Goal: Task Accomplishment & Management: Manage account settings

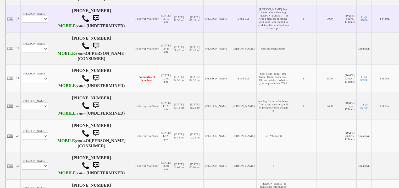
scroll to position [419, 0]
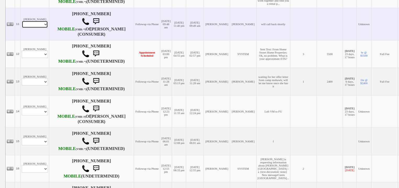
click at [43, 28] on select "Profile Edit Print Closed Deals" at bounding box center [35, 24] width 26 height 7
select select "ChangeURL,/crm/custom/edit_client_form.php?redirect=%2Fcrm%2Fclients.php&id=168…"
click at [22, 28] on select "Profile Edit Print Closed Deals" at bounding box center [35, 24] width 26 height 7
select select
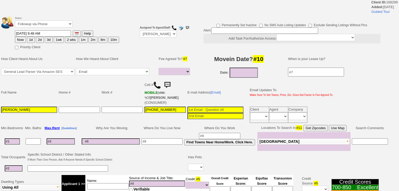
select select
click at [47, 27] on select "Followup via Phone Followup via Email Followup When Section 8 Property Found De…" at bounding box center [44, 23] width 58 height 7
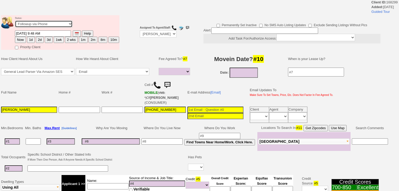
select select "Inactive"
click at [15, 22] on select "Followup via Phone Followup via Email Followup When Section 8 Property Found De…" at bounding box center [44, 23] width 58 height 7
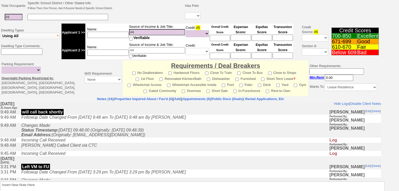
scroll to position [179, 0]
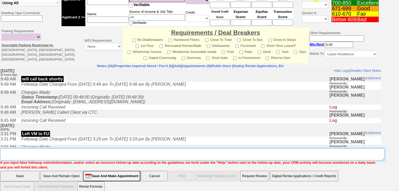
click at [27, 148] on textarea "Insert New Note Here" at bounding box center [192, 154] width 385 height 12
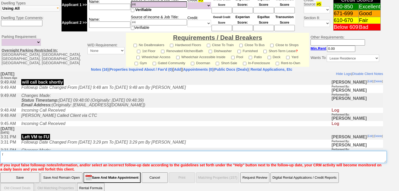
type textarea "f"
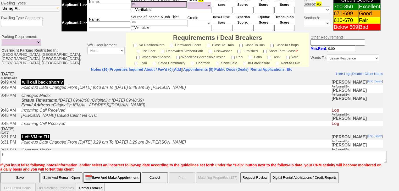
click at [16, 172] on input "Save" at bounding box center [19, 177] width 39 height 10
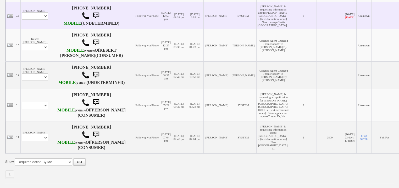
scroll to position [511, 0]
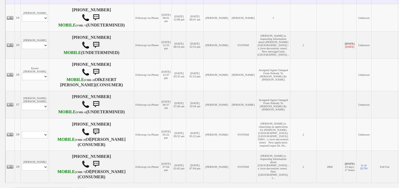
drag, startPoint x: 35, startPoint y: 66, endPoint x: 35, endPoint y: 71, distance: 4.5
select select "ChangeURL,/crm/custom/edit_client_form.php?redirect=%2Fcrm%2Fclients.php&id=167…"
select select
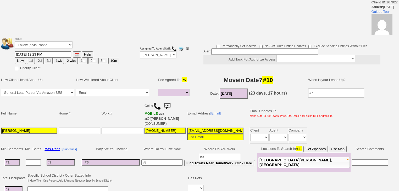
select select
drag, startPoint x: 0, startPoint y: 0, endPoint x: 38, endPoint y: 49, distance: 62.1
click at [38, 49] on td "Status: Followup via Phone Followup via Email Followup When Section 8 Property …" at bounding box center [67, 43] width 105 height 15
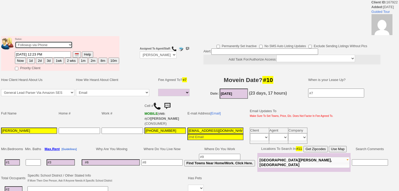
select select "Inactive"
click at [15, 43] on select "Followup via Phone Followup via Email Followup When Section 8 Property Found De…" at bounding box center [44, 44] width 58 height 7
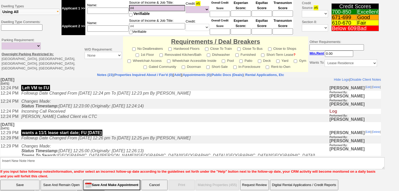
scroll to position [200, 0]
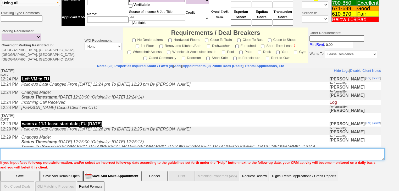
click at [52, 152] on textarea "Insert New Note Here" at bounding box center [192, 154] width 385 height 12
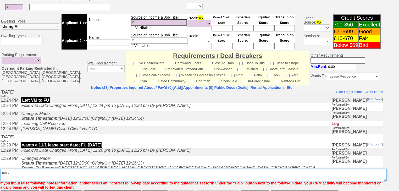
scroll to position [218, 0]
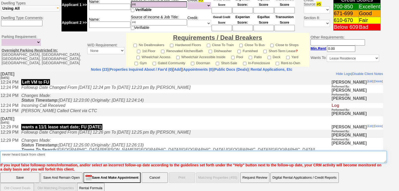
drag, startPoint x: 50, startPoint y: 146, endPoint x: 0, endPoint y: 149, distance: 50.4
click at [0, 149] on td "Notes (23) | Properties Inquired About / Fav'd (0) [ Add ] | Appointments (0) |…" at bounding box center [192, 119] width 384 height 105
type textarea "never heard back from client"
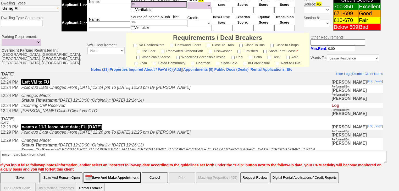
click at [24, 172] on input "Save" at bounding box center [19, 177] width 39 height 10
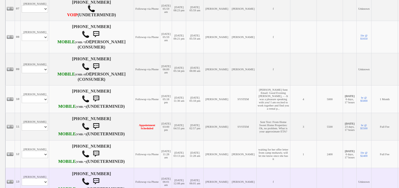
scroll to position [482, 0]
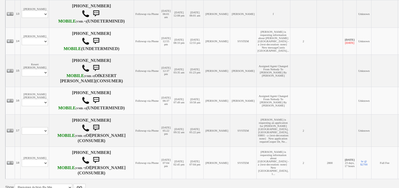
select select "ChangeURL,/crm/custom/edit_client_form.php?redirect=%2Fcrm%2Fclients.php&id=168…"
select select
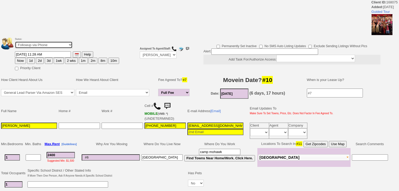
click at [34, 45] on select "Followup via Phone Followup via Email Followup When Section 8 Property Found De…" at bounding box center [44, 44] width 58 height 7
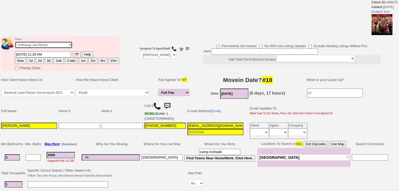
select select "Inactive"
click at [15, 43] on select "Followup via Phone Followup via Email Followup When Section 8 Property Found De…" at bounding box center [44, 44] width 58 height 7
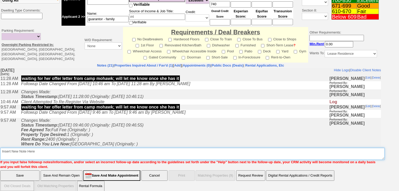
click at [41, 148] on textarea "Insert New Note Here" at bounding box center [192, 154] width 385 height 12
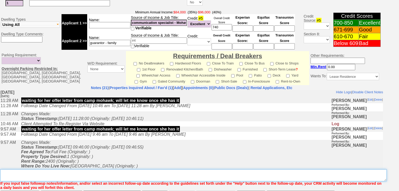
scroll to position [218, 0]
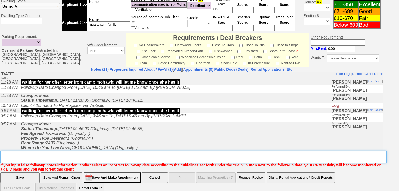
paste textarea "never heard back from client"
type textarea "never heard back from client"
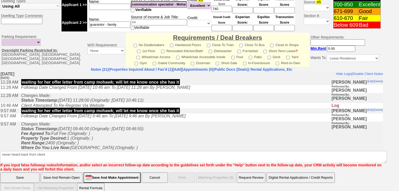
click at [33, 172] on input "Save" at bounding box center [19, 177] width 39 height 10
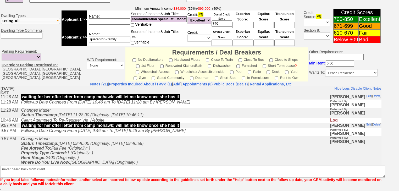
scroll to position [197, 0]
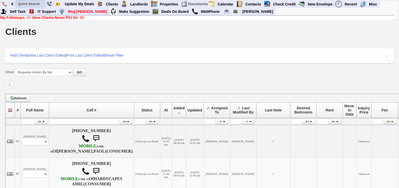
click at [37, 4] on input "text" at bounding box center [30, 4] width 29 height 7
paste input "347-636-5761"
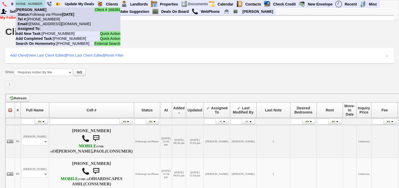
type input "[PHONE_NUMBER]"
click at [44, 15] on nobr "Status: Followup via Phone Wednesday, October 8th, 2025" at bounding box center [45, 14] width 59 height 4
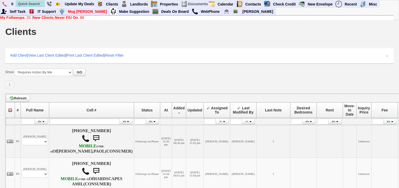
scroll to position [0, 0]
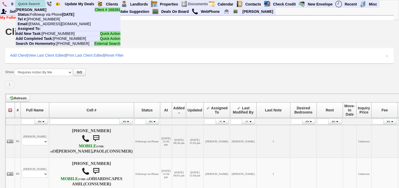
click at [28, 4] on input "text" at bounding box center [30, 4] width 29 height 7
paste input "718-825-4339"
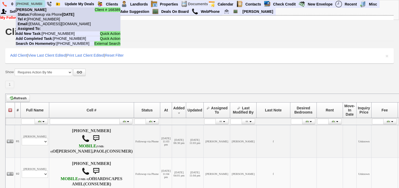
type input "718-825-4339"
click at [41, 18] on nobr "Tel #: 718-825-4339" at bounding box center [38, 19] width 44 height 4
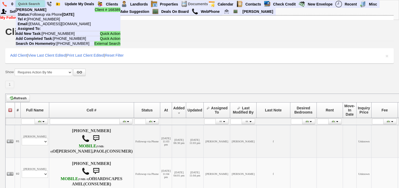
click at [37, 4] on input "text" at bounding box center [30, 4] width 29 height 7
paste input "914-270-0405"
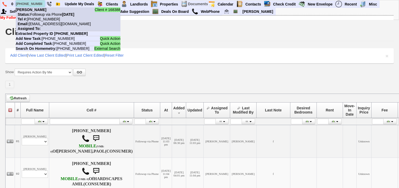
type input "914-270-0405"
click at [41, 20] on nobr "Tel #: 914-270-0405" at bounding box center [38, 19] width 44 height 4
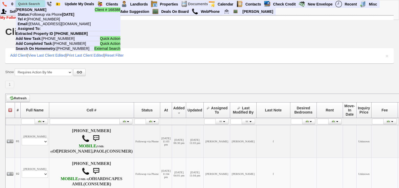
click at [30, 4] on input "text" at bounding box center [30, 4] width 29 height 7
paste input "914-535-3300"
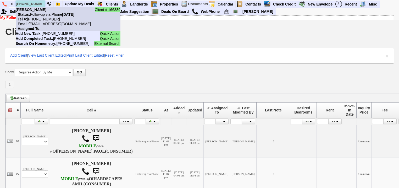
type input "914-535-3300"
click at [41, 16] on nobr "Status: Followup via Phone Tuesday, October 7th, 2025" at bounding box center [45, 14] width 59 height 4
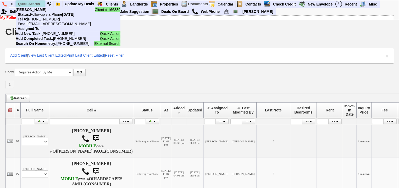
click at [37, 2] on input "text" at bounding box center [30, 4] width 29 height 7
paste input "814-977-1561"
drag, startPoint x: 41, startPoint y: 4, endPoint x: 17, endPoint y: 4, distance: 24.1
click at [17, 4] on input "814-977-1561" at bounding box center [30, 4] width 29 height 7
paste input "917-658-87"
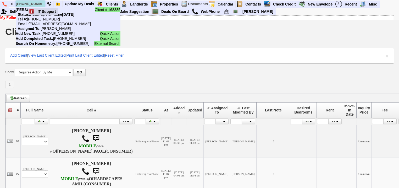
scroll to position [0, 3]
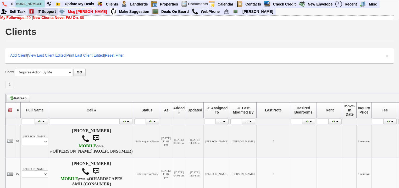
drag, startPoint x: 19, startPoint y: 5, endPoint x: 57, endPoint y: 8, distance: 38.6
click at [380, 1] on ul "0 917-658-8761 Client # 168385 Jose Dejesus Status: Followup via Phone Wednesda…" at bounding box center [380, 1] width 0 height 0
paste input "914-615-5524"
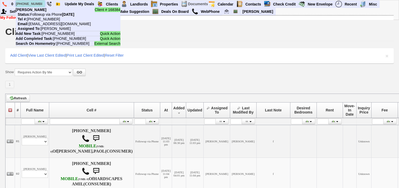
drag, startPoint x: 41, startPoint y: 4, endPoint x: 18, endPoint y: 3, distance: 23.6
click at [18, 3] on input "914-615-5524" at bounding box center [30, 4] width 29 height 7
paste input "290-1750"
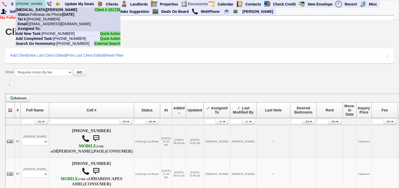
type input "914-290-1750"
click at [43, 14] on nobr "Status: Followup via Phone Tuesday, October 7th, 2025" at bounding box center [45, 14] width 59 height 4
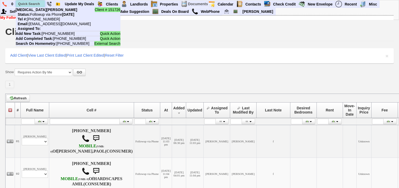
click at [35, 4] on input "text" at bounding box center [30, 4] width 29 height 7
paste input "[PHONE_NUMBER]"
drag, startPoint x: 40, startPoint y: 4, endPoint x: 18, endPoint y: 4, distance: 22.3
click at [18, 4] on input "347-397-1618" at bounding box center [30, 4] width 29 height 7
paste input "914-662-7773"
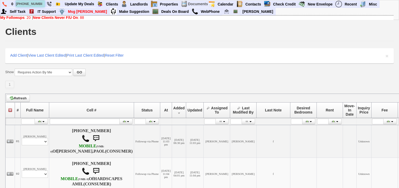
scroll to position [0, 3]
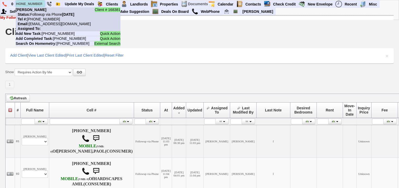
type input "914-662-7773"
click at [45, 24] on nobr "Email: 6eufa8vfh28ki50xp8uvrn5c1x@convo.zillow.com" at bounding box center [53, 24] width 75 height 4
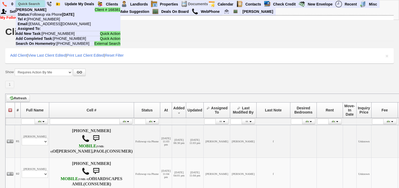
click at [30, 4] on input "text" at bounding box center [30, 4] width 29 height 7
paste input "917-273-7760"
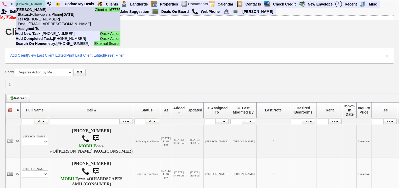
type input "917-273-7760"
click at [41, 22] on nobr "Email: e4hytw4qgj2ei44jwzcz53t2j5@convo.zillow.com" at bounding box center [53, 24] width 75 height 4
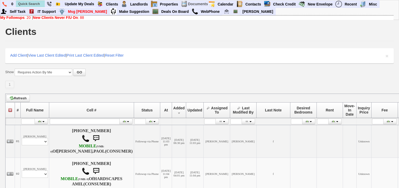
click at [70, 15] on b "New Clients Never F/U On" at bounding box center [55, 17] width 45 height 4
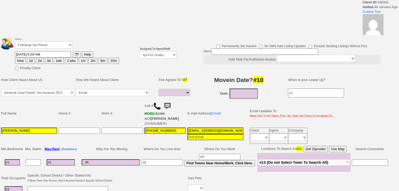
select select
click at [168, 57] on select "Up-For-Grabs ***** STAFF ***** [PERSON_NAME] [PHONE_NUMBER] [PERSON_NAME] [PHON…" at bounding box center [158, 54] width 37 height 7
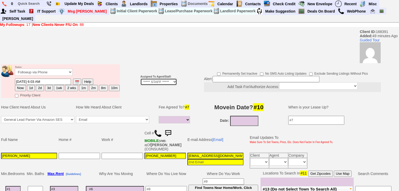
click at [140, 78] on select "Up-For-Grabs ***** STAFF ***** [PERSON_NAME] [PHONE_NUMBER] [PERSON_NAME] [PHON…" at bounding box center [158, 81] width 37 height 7
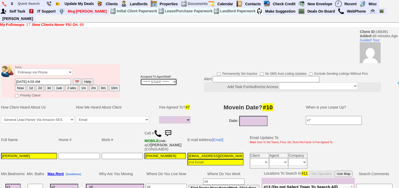
click at [165, 78] on select "Up-For-Grabs ***** STAFF ***** [PERSON_NAME] [PHONE_NUMBER] [PERSON_NAME] [PHON…" at bounding box center [158, 81] width 37 height 7
select select "227"
click at [140, 78] on select "Up-For-Grabs ***** STAFF ***** [PERSON_NAME] [PHONE_NUMBER] [PERSON_NAME] [PHON…" at bounding box center [158, 81] width 37 height 7
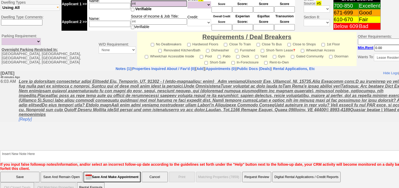
click at [12, 172] on input "Save" at bounding box center [19, 177] width 39 height 10
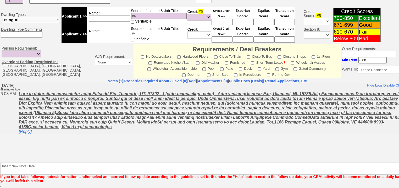
scroll to position [204, 0]
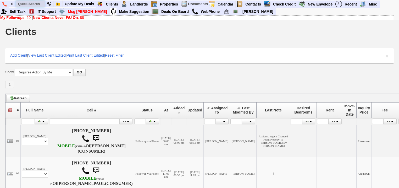
click at [42, 5] on input "text" at bounding box center [30, 4] width 29 height 7
paste input "[PHONE_NUMBER]"
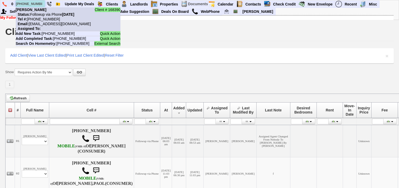
type input "[PHONE_NUMBER]"
click at [42, 23] on nobr "Email: [EMAIL_ADDRESS][DOMAIN_NAME]" at bounding box center [53, 24] width 75 height 4
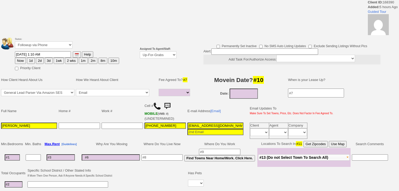
select select
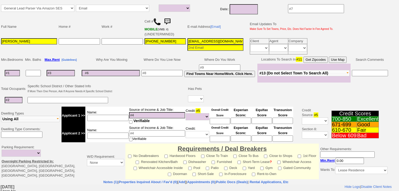
scroll to position [126, 0]
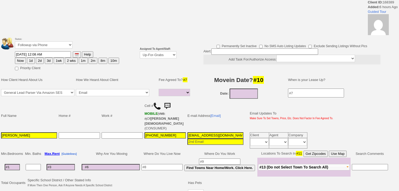
select select
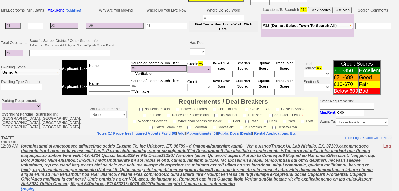
scroll to position [187, 0]
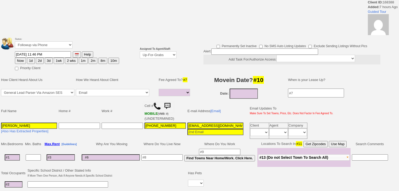
select select
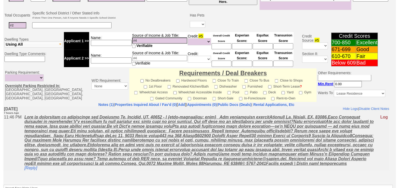
scroll to position [61, 0]
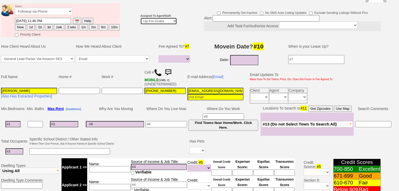
click at [154, 18] on select "Up-For-Grabs ***** STAFF ***** Bob Bruno 914-419-3579 Cristy Liberto 914-486-10…" at bounding box center [158, 21] width 37 height 7
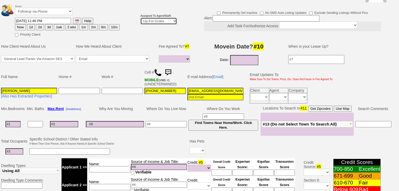
select select "227"
click at [140, 18] on select "Up-For-Grabs ***** STAFF ***** Bob Bruno 914-419-3579 Cristy Liberto 914-486-10…" at bounding box center [158, 21] width 37 height 7
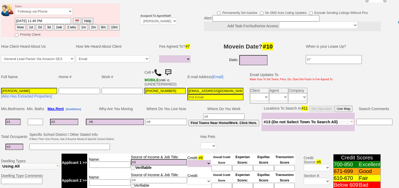
click at [20, 24] on button "Now" at bounding box center [20, 27] width 11 height 6
type input "10/08/2025 06:53 AM"
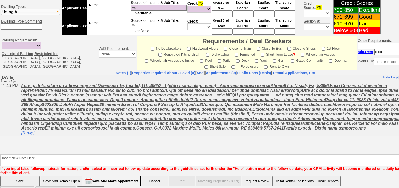
scroll to position [219, 0]
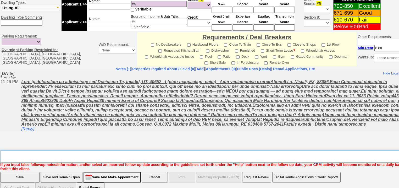
click at [49, 150] on textarea "Insert New Note Here" at bounding box center [217, 156] width 434 height 12
type textarea "f"
click at [34, 172] on input "Save" at bounding box center [19, 177] width 39 height 10
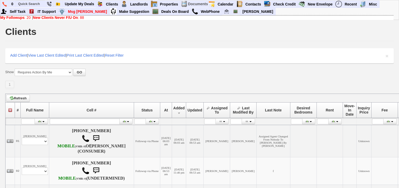
scroll to position [147, 0]
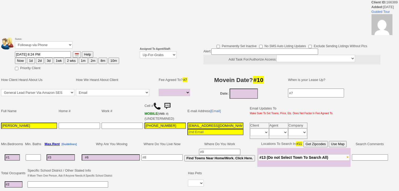
select select
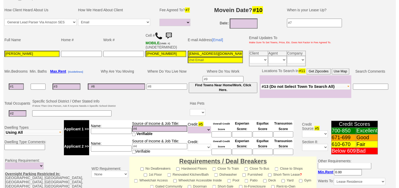
scroll to position [13, 0]
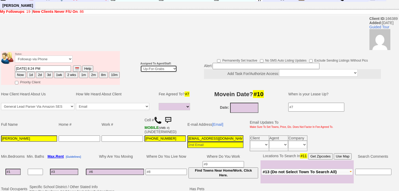
click at [161, 65] on select "Up-For-Grabs ***** STAFF ***** [PERSON_NAME] [PHONE_NUMBER] [PERSON_NAME] [PHON…" at bounding box center [158, 68] width 37 height 7
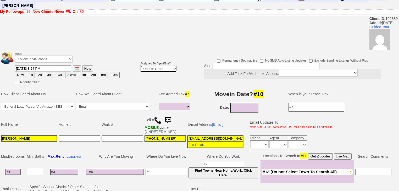
select select "227"
click at [140, 65] on select "Up-For-Grabs ***** STAFF ***** [PERSON_NAME] [PHONE_NUMBER] [PERSON_NAME] [PHON…" at bounding box center [158, 68] width 37 height 7
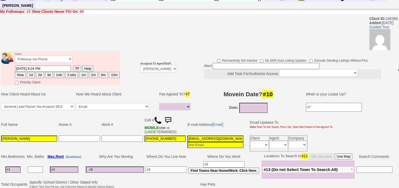
click at [21, 72] on button "Now" at bounding box center [20, 75] width 11 height 6
type input "[DATE] 06:54 AM"
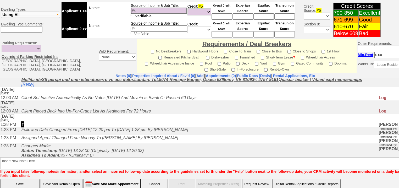
scroll to position [219, 0]
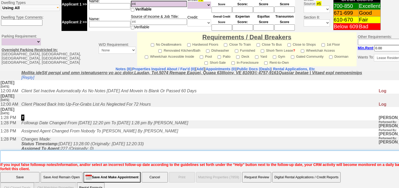
click at [40, 150] on textarea "Insert New Note Here" at bounding box center [217, 156] width 434 height 12
type textarea "f"
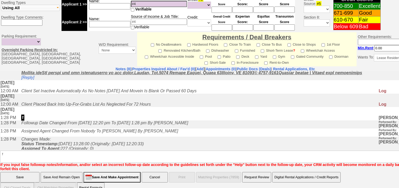
click at [33, 172] on input "Save" at bounding box center [19, 177] width 39 height 10
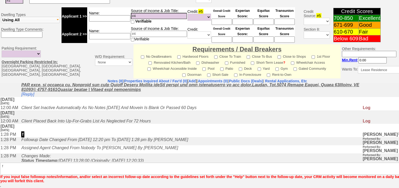
scroll to position [200, 0]
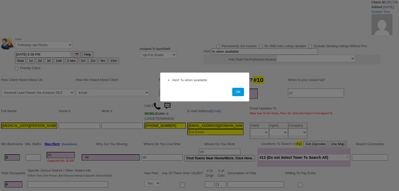
select select
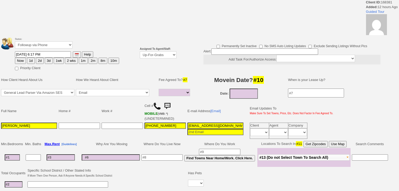
select select
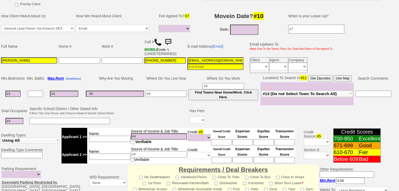
scroll to position [19, 0]
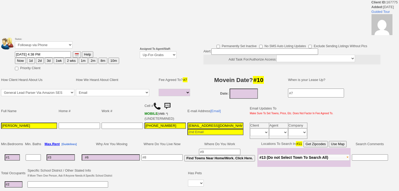
select select
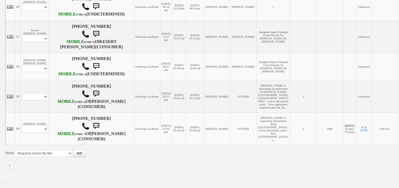
scroll to position [713, 0]
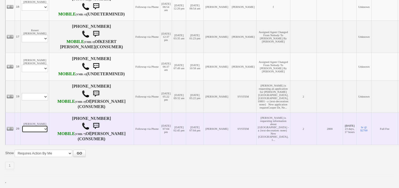
drag, startPoint x: 44, startPoint y: 137, endPoint x: 43, endPoint y: 140, distance: 3.4
click at [44, 133] on select "Profile Edit Print Email Externally (Will Not Be Tracked In CRM) Closed Deals" at bounding box center [35, 128] width 26 height 7
select select "ChangeURL,/crm/custom/edit_client_form.php?redirect=%2Fcrm%2Fclients.php&id=148…"
click at [22, 133] on select "Profile Edit Print Email Externally (Will Not Be Tracked In CRM) Closed Deals" at bounding box center [35, 128] width 26 height 7
select select
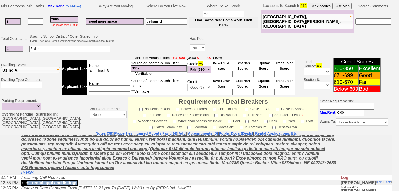
scroll to position [191, 0]
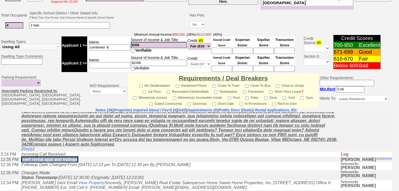
drag, startPoint x: 49, startPoint y: 168, endPoint x: 23, endPoint y: 167, distance: 26.2
click at [23, 162] on td "sent rental appl and listings" at bounding box center [180, 159] width 322 height 5
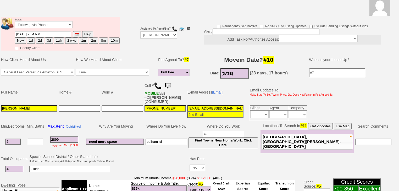
scroll to position [44, 0]
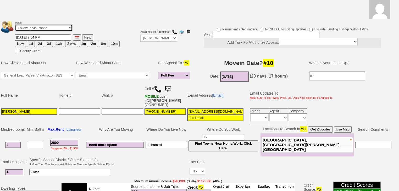
drag, startPoint x: 52, startPoint y: 18, endPoint x: 54, endPoint y: 24, distance: 6.0
click at [53, 24] on select "Followup via Phone Followup via Email Followup When Section 8 Property Found De…" at bounding box center [44, 27] width 58 height 7
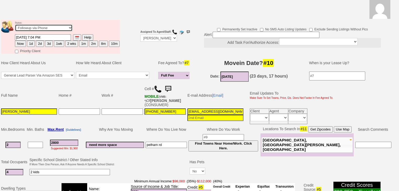
select select "Inactive"
click at [15, 24] on select "Followup via Phone Followup via Email Followup When Section 8 Property Found De…" at bounding box center [44, 27] width 58 height 7
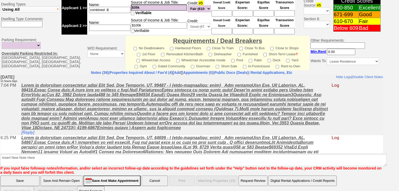
scroll to position [223, 0]
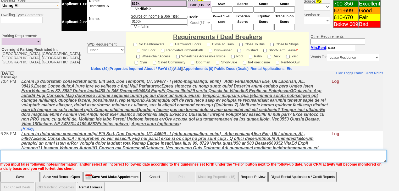
click at [40, 150] on textarea "Insert New Note Here" at bounding box center [193, 156] width 387 height 12
paste textarea "sent rental appl and listings"
type textarea "sent rental appl and listings"
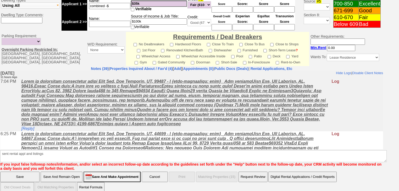
click at [27, 172] on input "Save" at bounding box center [19, 177] width 39 height 10
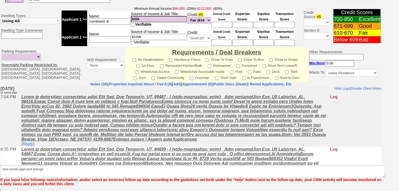
scroll to position [202, 0]
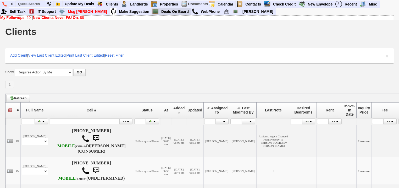
click at [159, 11] on link "Deals On Board" at bounding box center [175, 11] width 32 height 7
